Goal: Navigation & Orientation: Find specific page/section

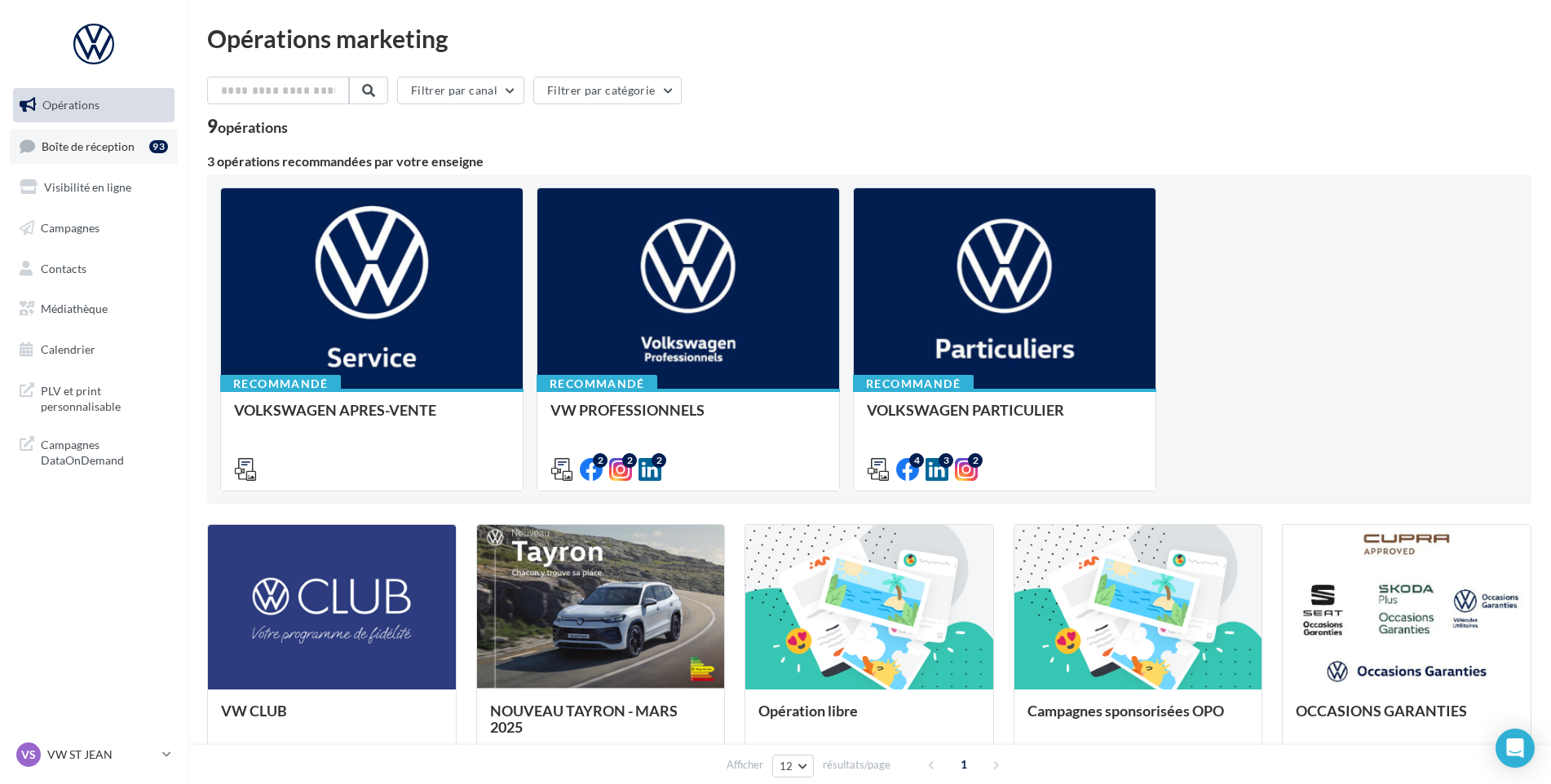
click at [100, 153] on span "Boîte de réception" at bounding box center [88, 145] width 93 height 14
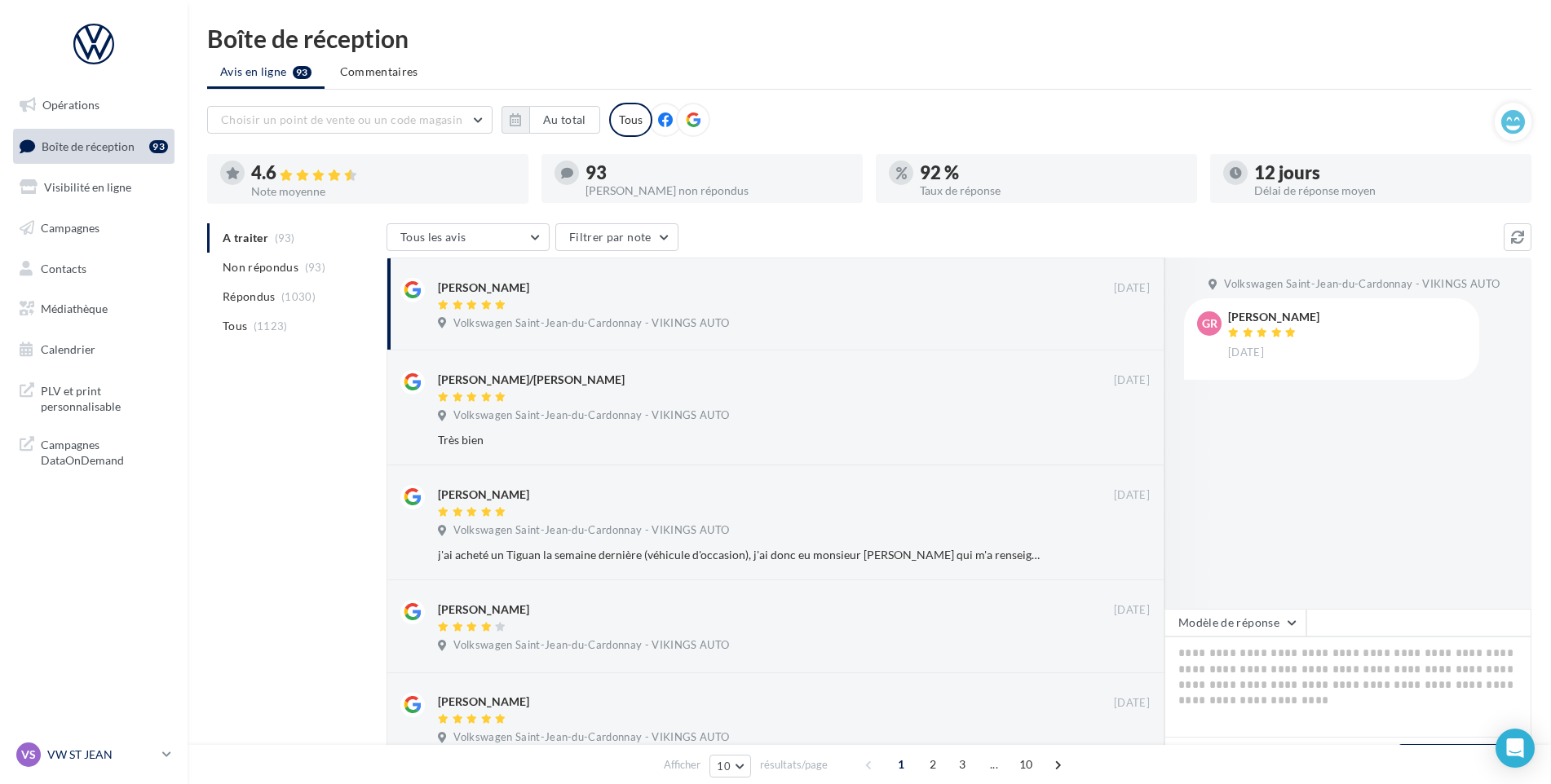
click at [113, 742] on link "VS VW ST JEAN vw-stj-vau" at bounding box center [94, 755] width 161 height 31
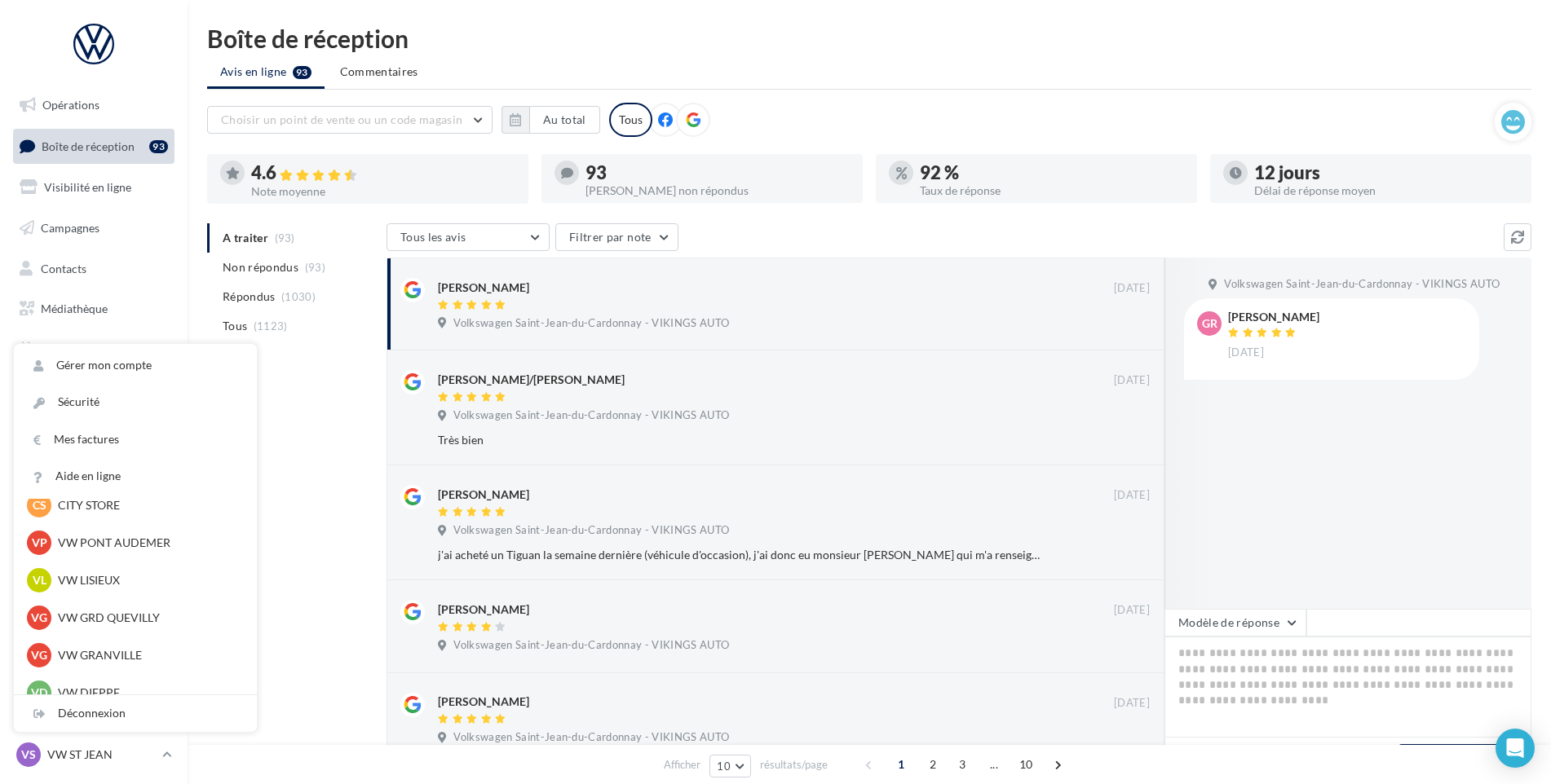
scroll to position [245, 0]
click at [134, 502] on p "VW FECAMP" at bounding box center [147, 506] width 179 height 16
